Goal: Task Accomplishment & Management: Use online tool/utility

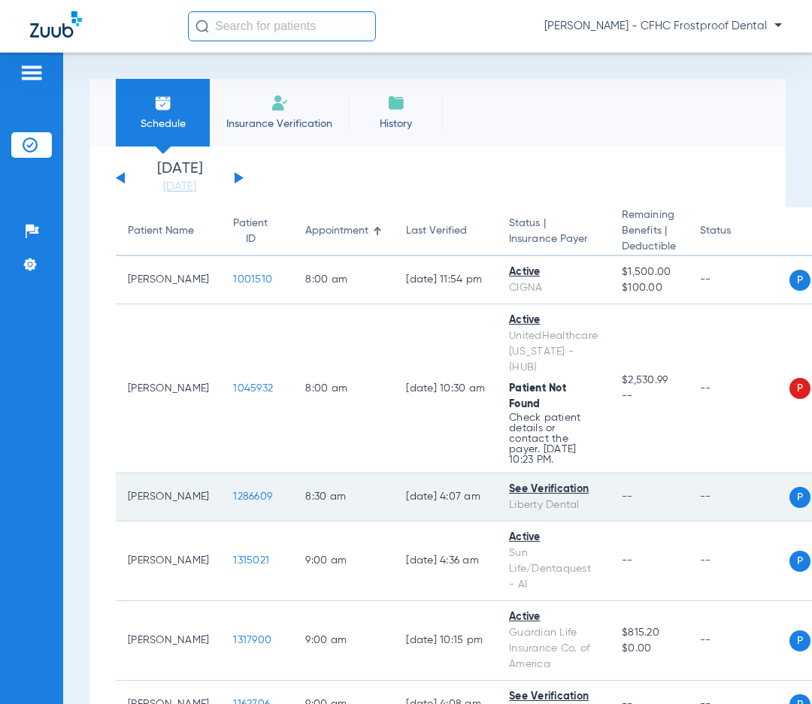
click at [293, 496] on td "8:30 AM" at bounding box center [343, 498] width 101 height 48
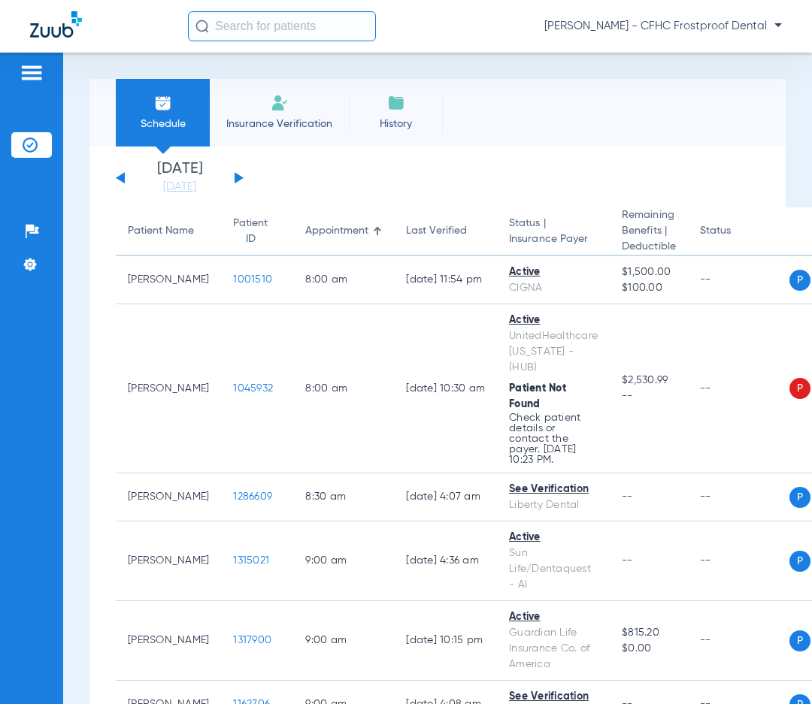
click at [238, 175] on button at bounding box center [239, 177] width 9 height 11
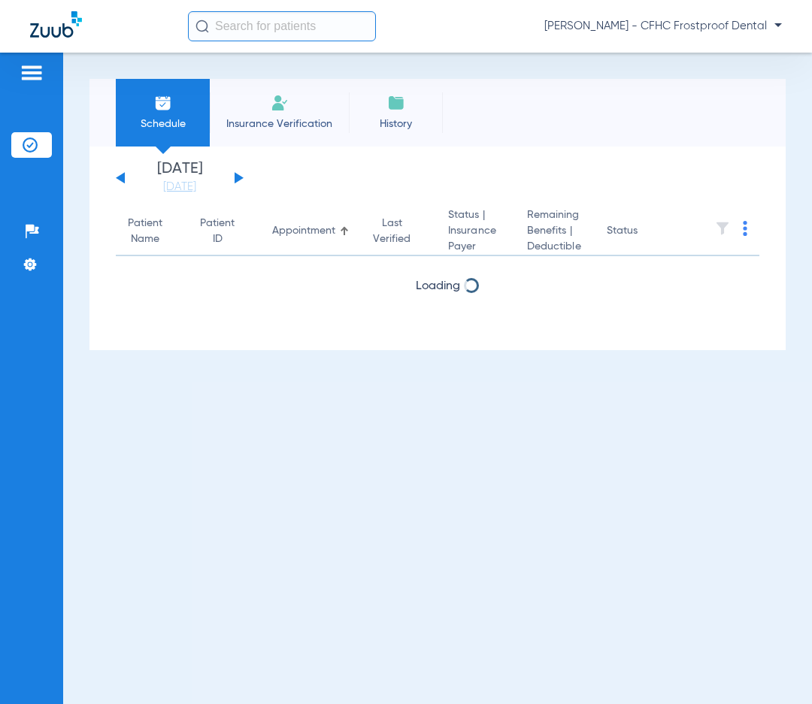
click at [238, 175] on button at bounding box center [239, 177] width 9 height 11
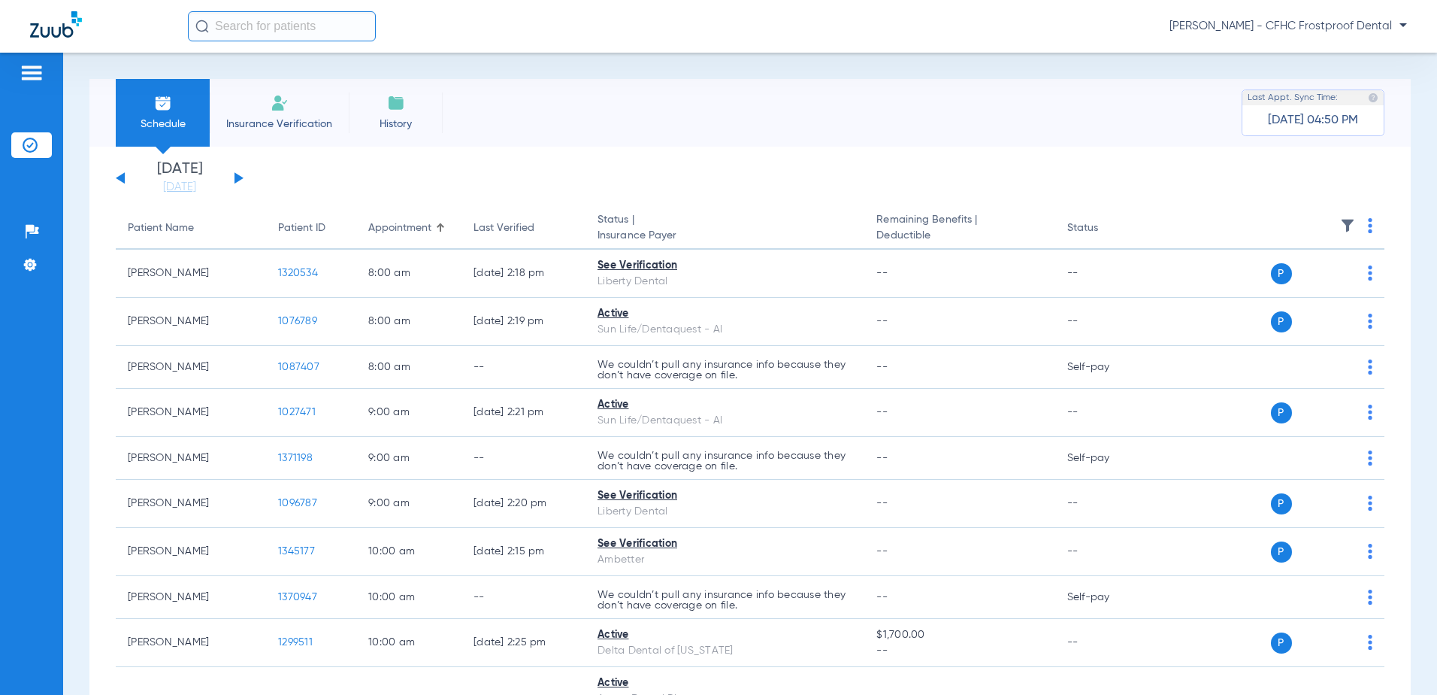
click at [811, 220] on img at bounding box center [1370, 225] width 5 height 15
click at [811, 283] on span "Verify All" at bounding box center [1303, 285] width 90 height 11
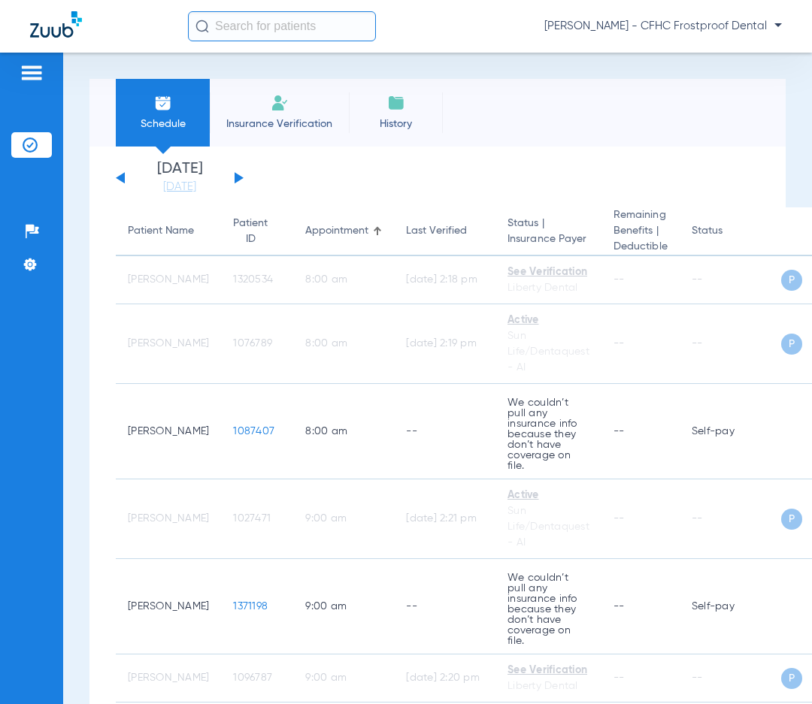
click at [616, 107] on div "Schedule Insurance Verification History Last Appt. Sync Time: [DATE] 04:50 PM" at bounding box center [437, 113] width 696 height 68
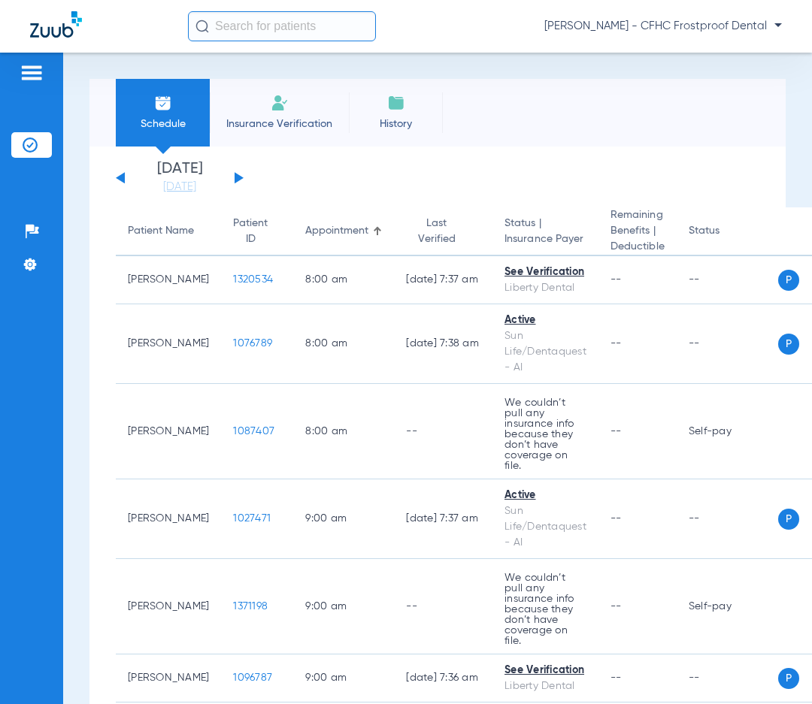
drag, startPoint x: 574, startPoint y: 104, endPoint x: 377, endPoint y: 10, distance: 218.2
click at [574, 104] on div "Schedule Insurance Verification History Last Appt. Sync Time: Today - 07:50 AM" at bounding box center [437, 113] width 696 height 68
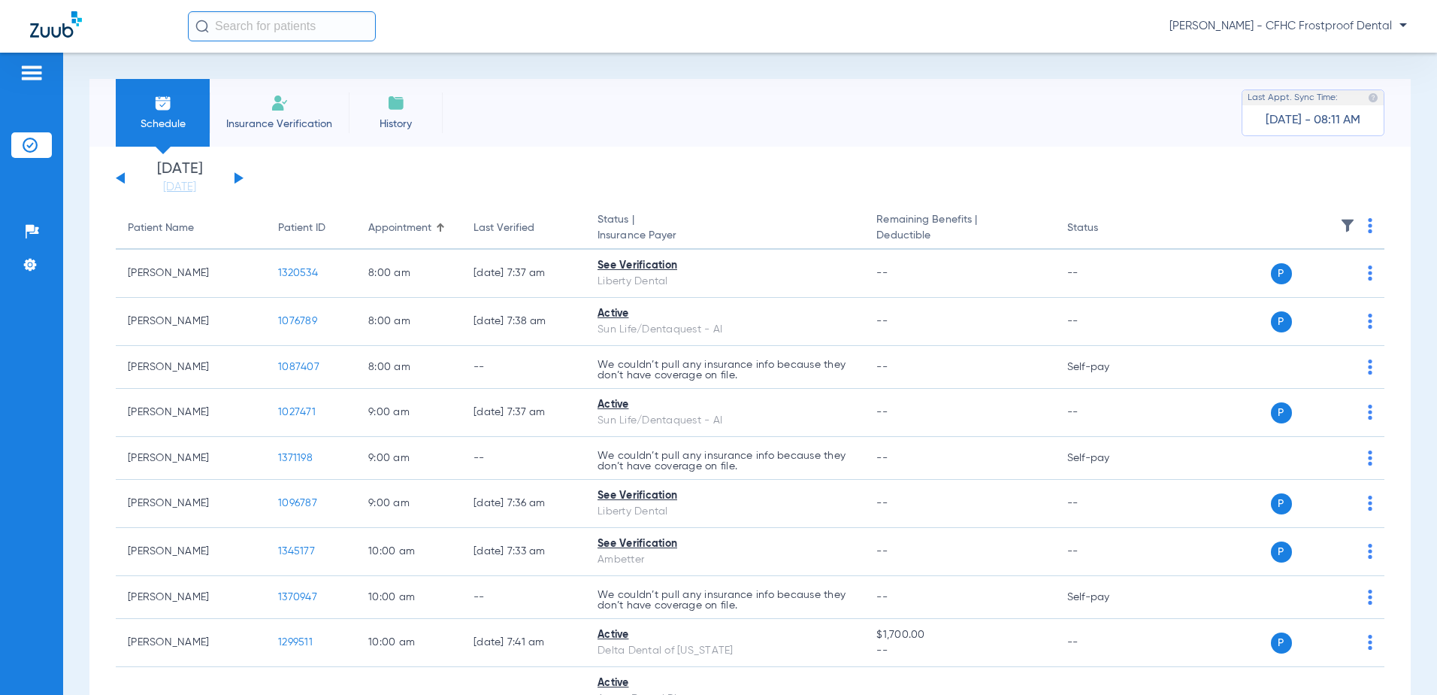
click at [121, 173] on div "Saturday 06-07-2025 Sunday 06-08-2025 Monday 06-09-2025 Tuesday 06-10-2025 Wedn…" at bounding box center [180, 178] width 128 height 33
click at [123, 178] on button at bounding box center [120, 177] width 9 height 11
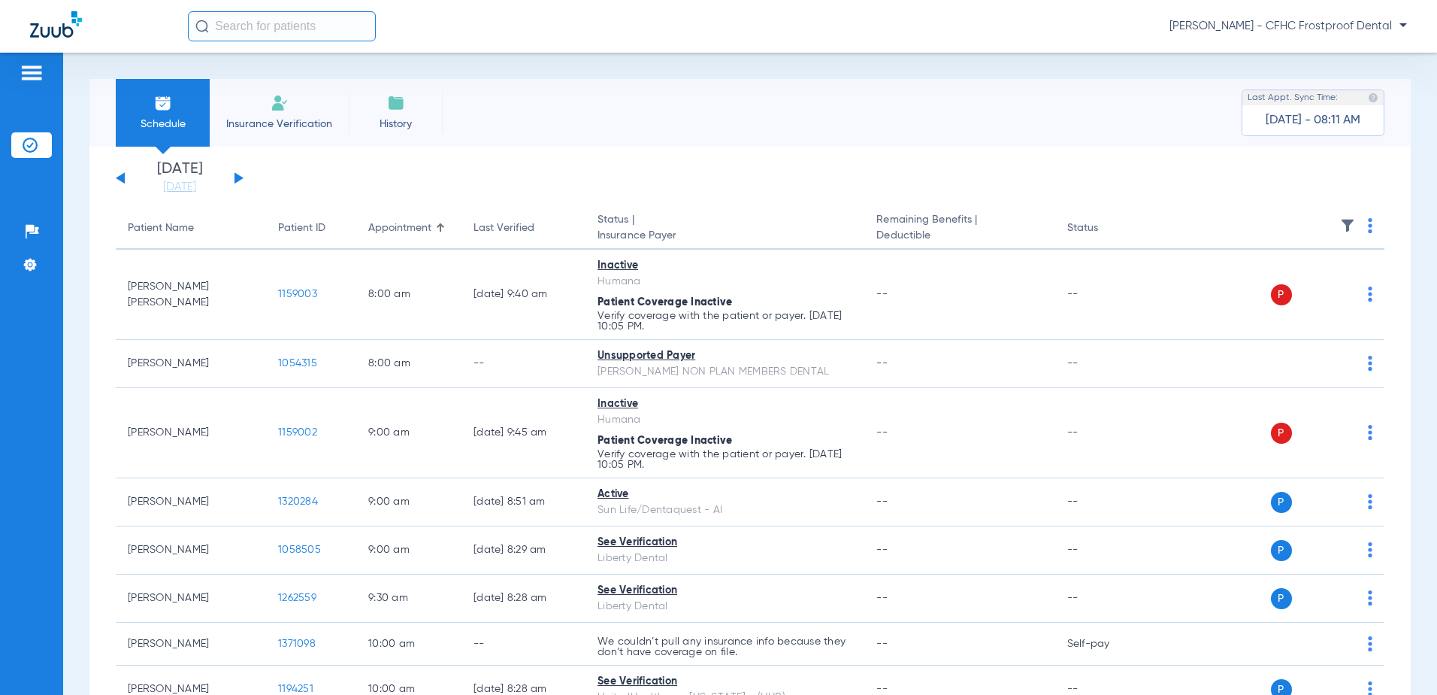
click at [123, 178] on button at bounding box center [120, 177] width 9 height 11
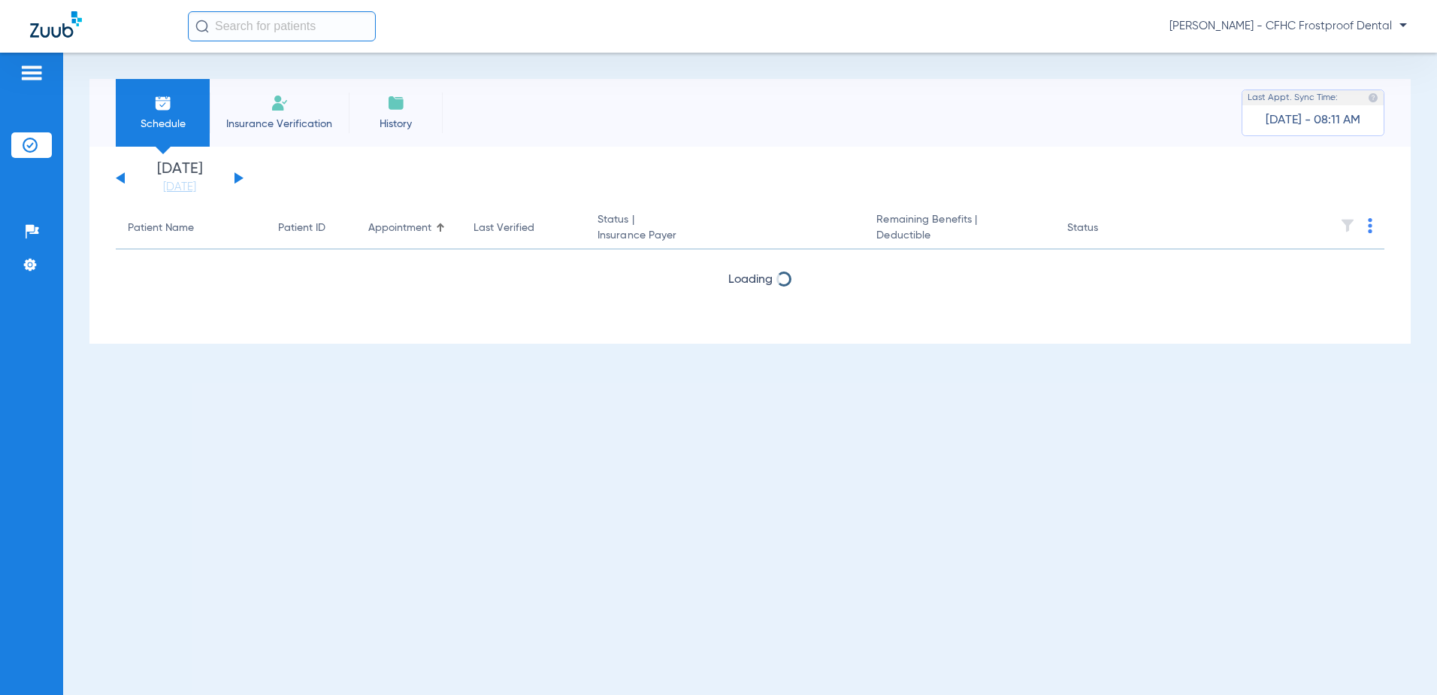
click at [123, 178] on button at bounding box center [120, 177] width 9 height 11
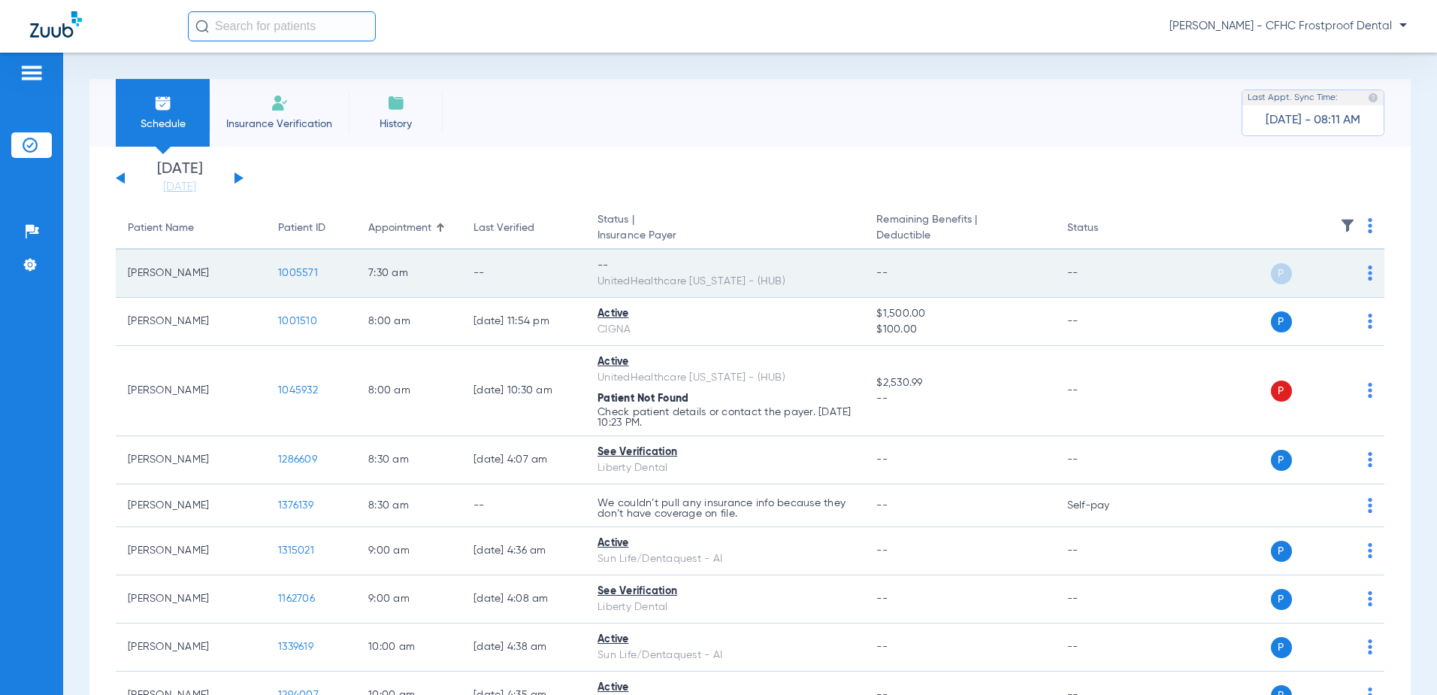
click at [294, 271] on span "1005571" at bounding box center [298, 273] width 40 height 11
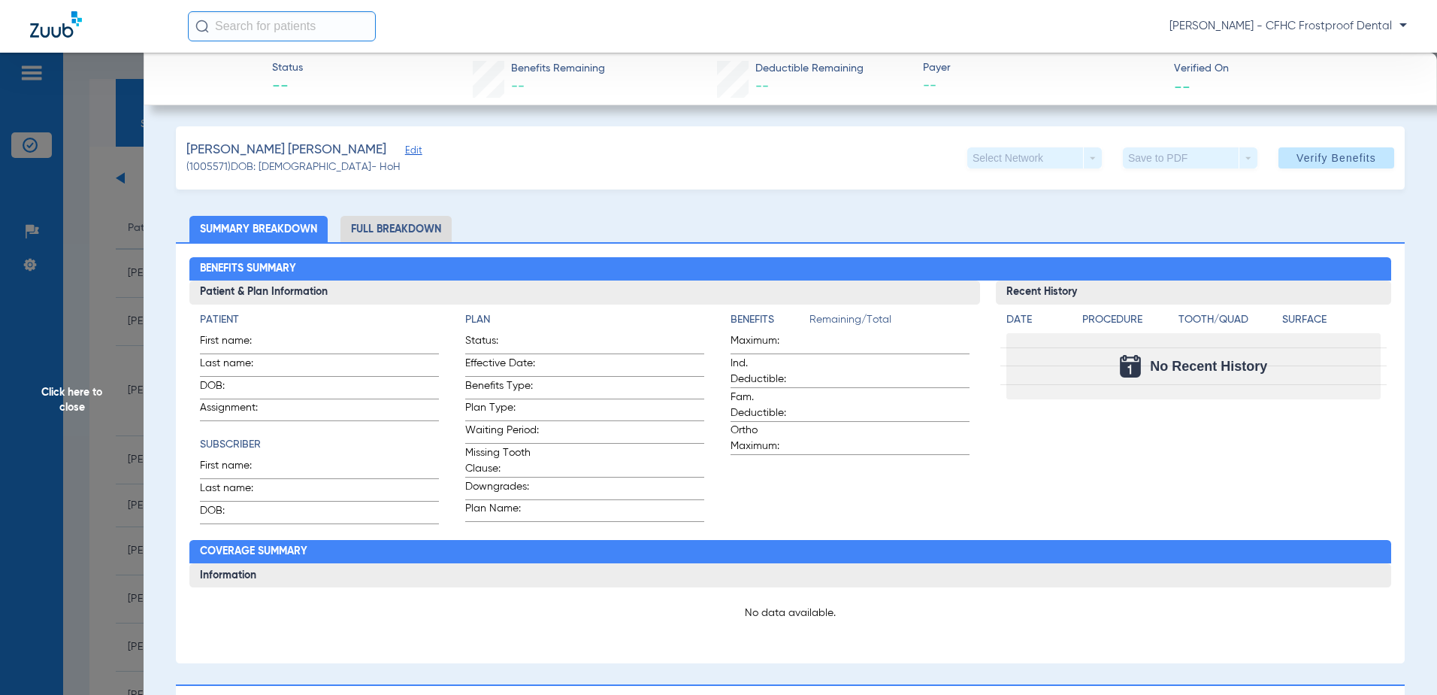
type input "MANUEL"
type input "RODRIGUEZ PEREZ"
type input "12/24/1944"
type input "127475661"
type input "99999"
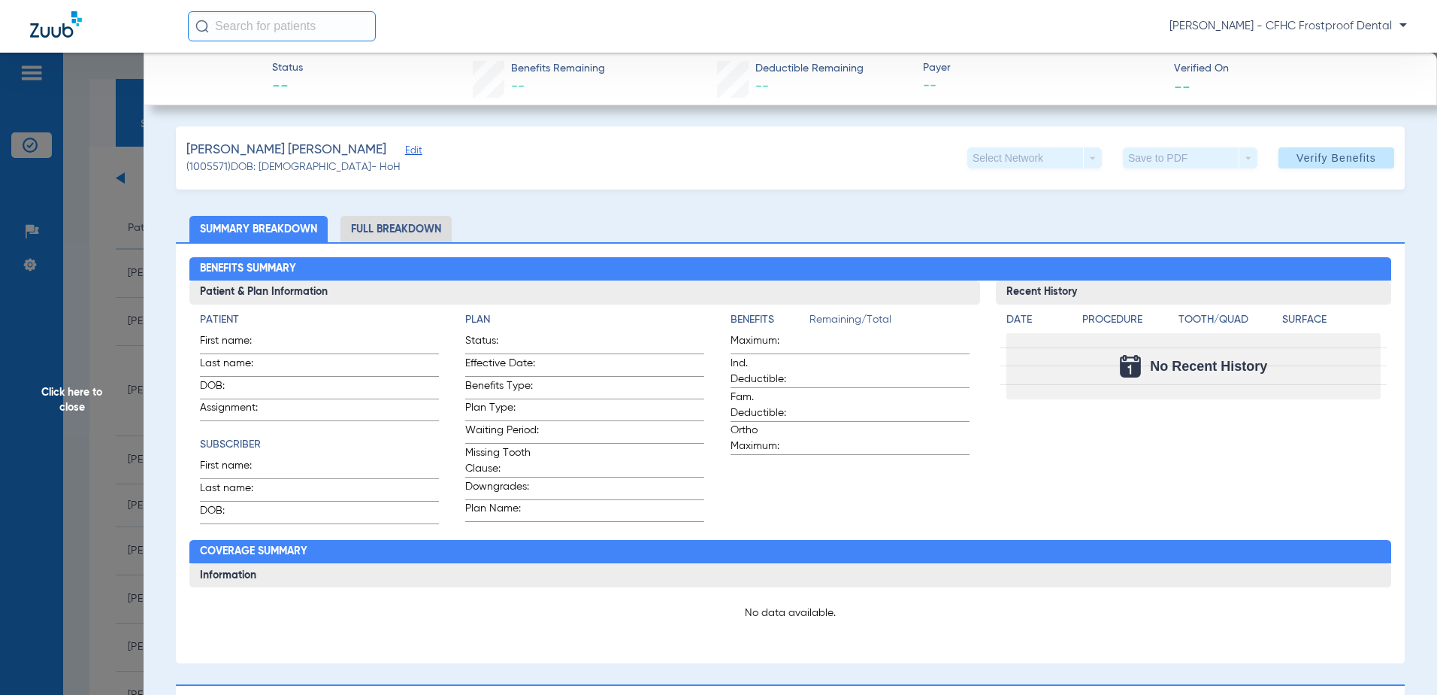
click at [405, 156] on span "Edit" at bounding box center [412, 152] width 14 height 14
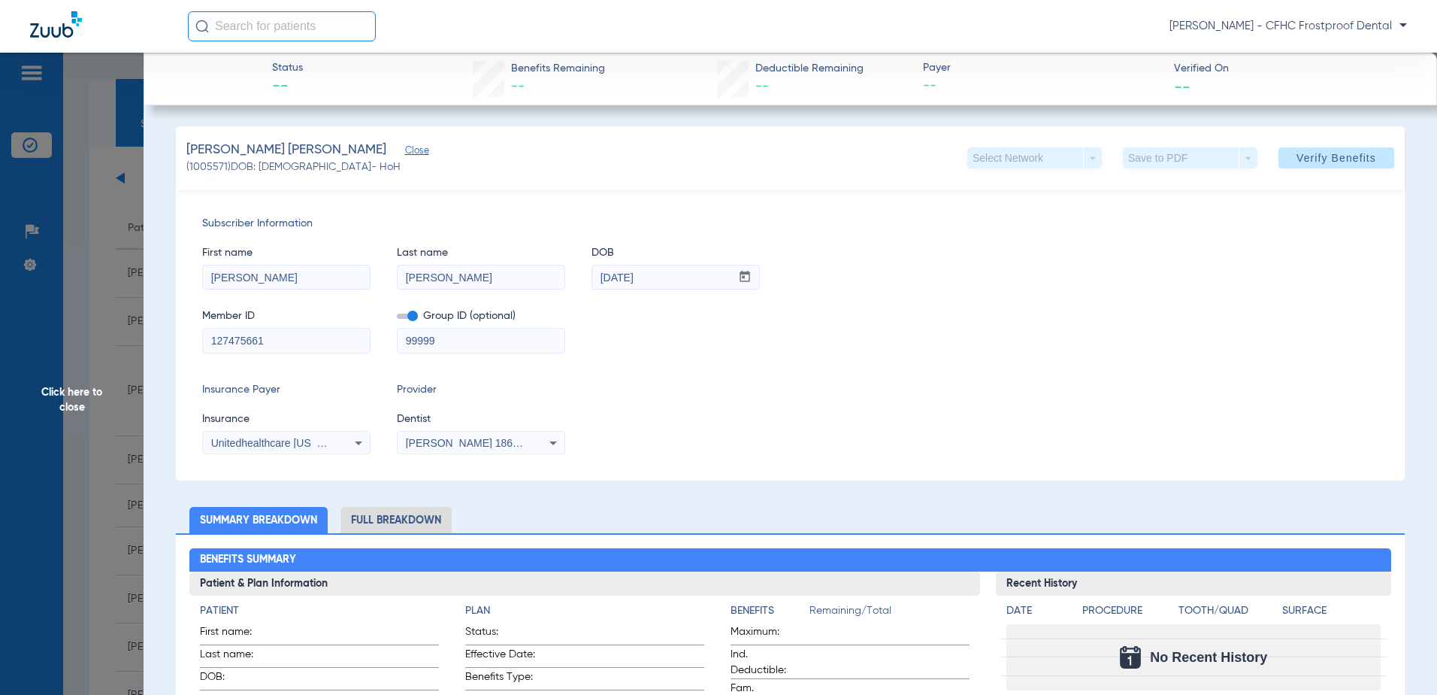
click at [356, 435] on icon at bounding box center [359, 443] width 18 height 18
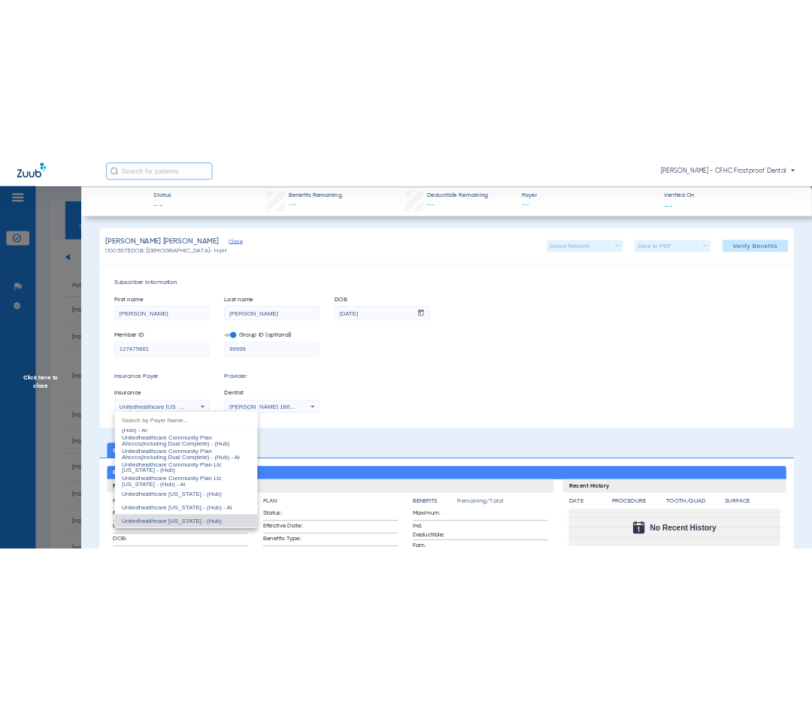
scroll to position [9680, 0]
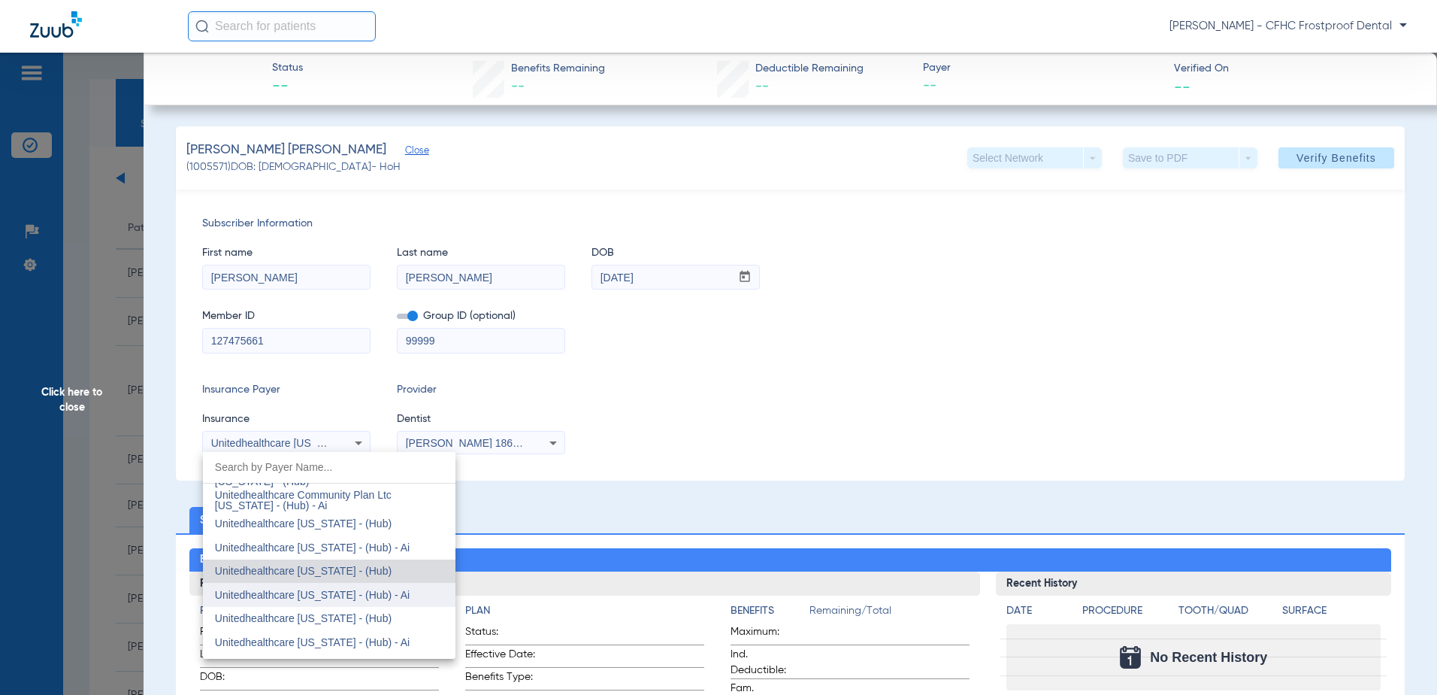
click at [346, 589] on span "Unitedhealthcare Florida - (Hub) - Ai" at bounding box center [312, 595] width 195 height 12
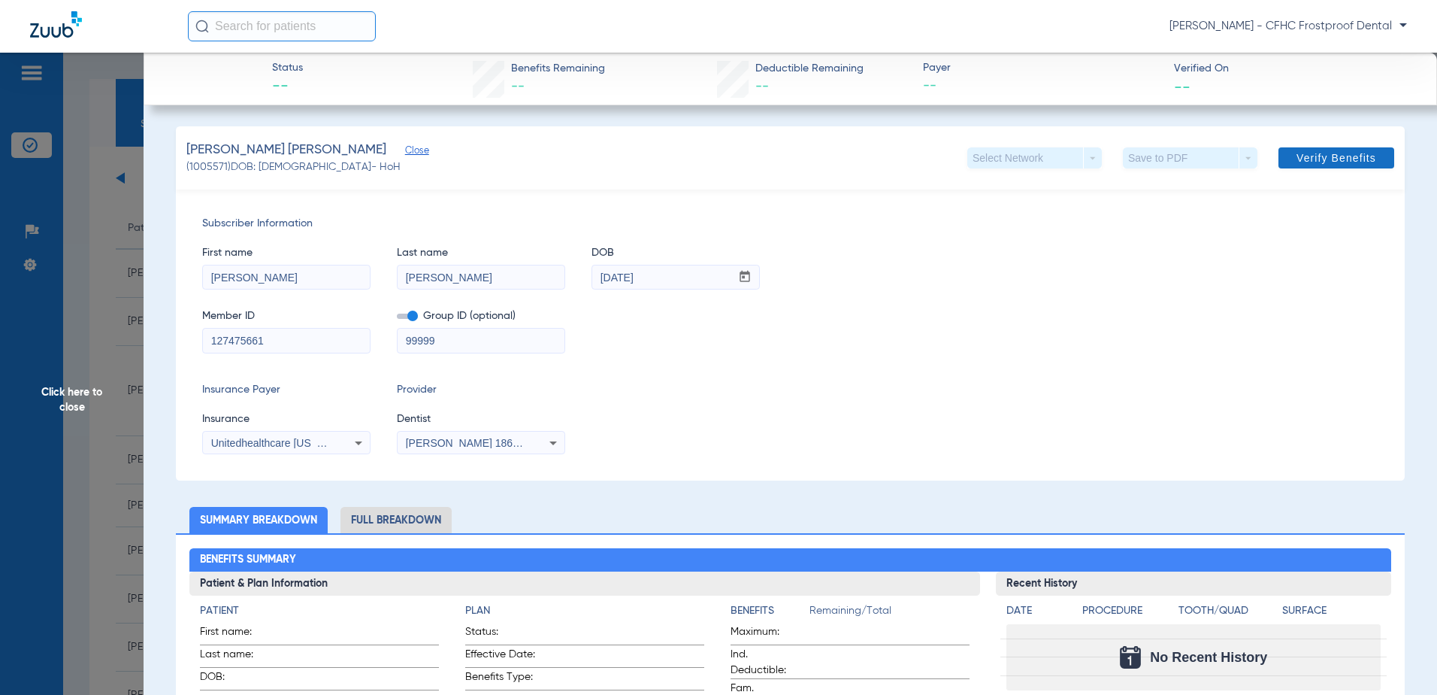
click at [811, 160] on span "Verify Benefits" at bounding box center [1337, 158] width 80 height 12
